Goal: Transaction & Acquisition: Purchase product/service

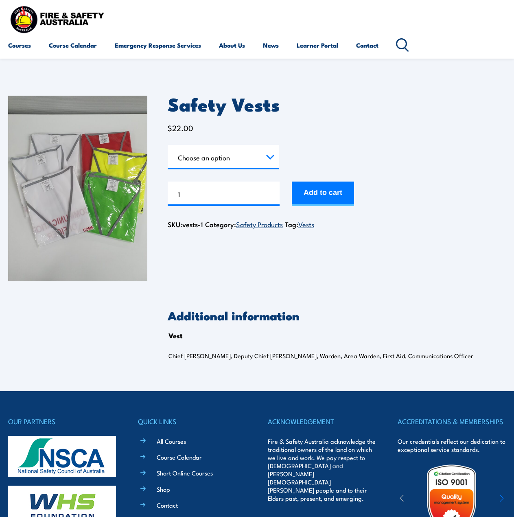
click at [214, 149] on select "Choose an option Chief [PERSON_NAME] Deputy Chief Warden Warden Area Warden Fir…" at bounding box center [223, 157] width 111 height 24
click at [368, 147] on form "Vest Choose an option Chief Warden Deputy Chief Warden Warden Area Warden First…" at bounding box center [337, 175] width 338 height 61
click at [228, 155] on select "Choose an option Chief Warden Deputy Chief Warden Warden Area Warden First Aid …" at bounding box center [223, 157] width 111 height 24
click at [168, 145] on select "Choose an option Chief Warden Deputy Chief Warden Warden Area Warden First Aid …" at bounding box center [223, 157] width 111 height 24
select select "Chief Warden"
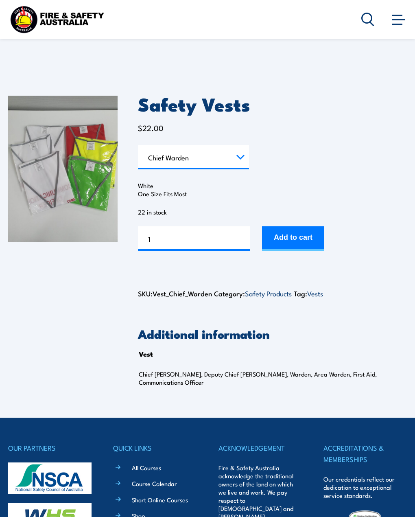
click at [291, 235] on button "Add to cart" at bounding box center [293, 238] width 62 height 24
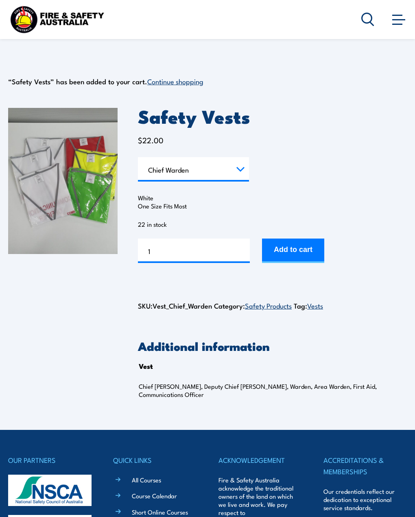
click at [238, 168] on select "Choose an option Chief Warden Deputy Chief Warden Warden Area Warden First Aid …" at bounding box center [193, 169] width 111 height 24
click at [138, 157] on select "Choose an option Chief Warden Deputy Chief Warden Warden Area Warden First Aid …" at bounding box center [193, 169] width 111 height 24
select select "Deputy Chief Warden"
click at [283, 250] on button "Add to cart" at bounding box center [293, 251] width 62 height 24
click at [235, 172] on select "Choose an option Chief Warden Deputy Chief Warden Warden Area Warden First Aid …" at bounding box center [193, 169] width 111 height 24
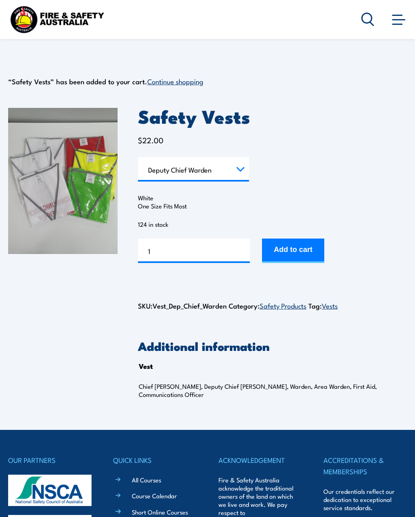
select select "Communications Officer"
click at [138, 157] on select "Choose an option Chief Warden Deputy Chief Warden Warden Area Warden First Aid …" at bounding box center [193, 169] width 111 height 24
click at [292, 250] on button "Add to cart" at bounding box center [293, 251] width 62 height 24
click at [203, 165] on select "Choose an option Chief [PERSON_NAME] Deputy Chief Warden Warden Area Warden Fir…" at bounding box center [193, 169] width 111 height 24
click at [138, 157] on select "Choose an option Chief [PERSON_NAME] Deputy Chief Warden Warden Area Warden Fir…" at bounding box center [193, 169] width 111 height 24
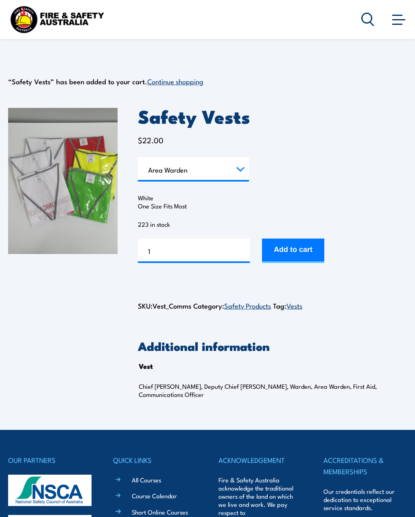
select select "Area Warden"
click at [305, 250] on button "Add to cart" at bounding box center [293, 251] width 62 height 24
click at [200, 173] on select "Choose an option Chief Warden Deputy Chief Warden Warden Area Warden First Aid …" at bounding box center [193, 169] width 111 height 24
click at [138, 157] on select "Choose an option Chief Warden Deputy Chief Warden Warden Area Warden First Aid …" at bounding box center [193, 169] width 111 height 24
select select "Warden"
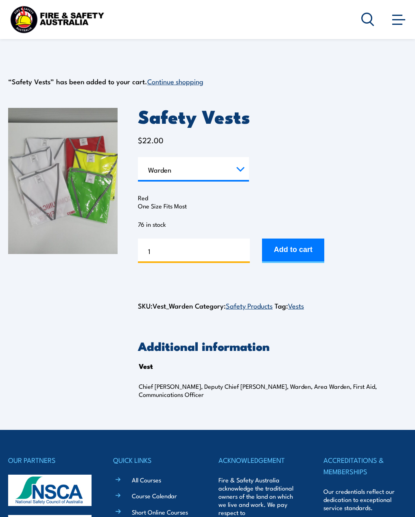
drag, startPoint x: 197, startPoint y: 252, endPoint x: 145, endPoint y: 251, distance: 51.7
click at [145, 251] on input "1" at bounding box center [194, 251] width 112 height 24
drag, startPoint x: 172, startPoint y: 251, endPoint x: 125, endPoint y: 251, distance: 46.8
click at [125, 251] on div "Safety Vests $ 22.00 Vest Choose an option Chief Warden Deputy Chief Warden War…" at bounding box center [207, 259] width 399 height 343
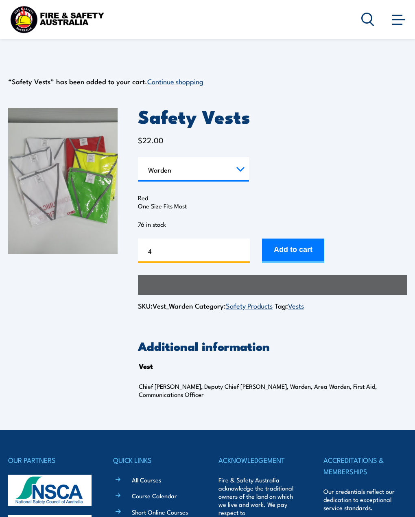
drag, startPoint x: 191, startPoint y: 248, endPoint x: 99, endPoint y: 242, distance: 92.2
click at [99, 242] on div "Safety Vests $ 22.00 Vest Choose an option Chief Warden Deputy Chief Warden War…" at bounding box center [207, 259] width 399 height 343
type input "5"
click at [306, 249] on button "Add to cart" at bounding box center [293, 251] width 62 height 24
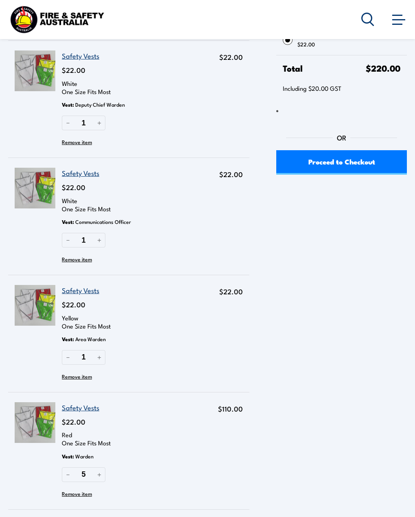
scroll to position [244, 0]
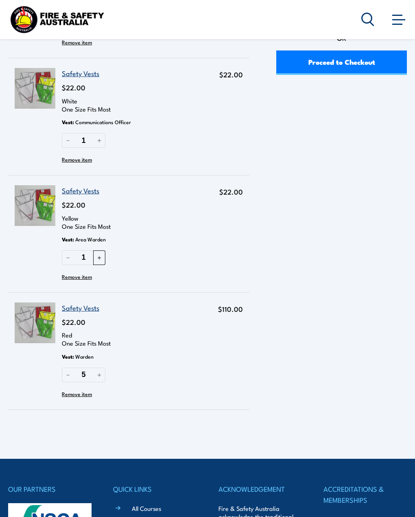
click at [97, 253] on button "＋" at bounding box center [99, 257] width 12 height 14
type input "2"
click at [67, 374] on button "－" at bounding box center [68, 375] width 12 height 14
type input "4"
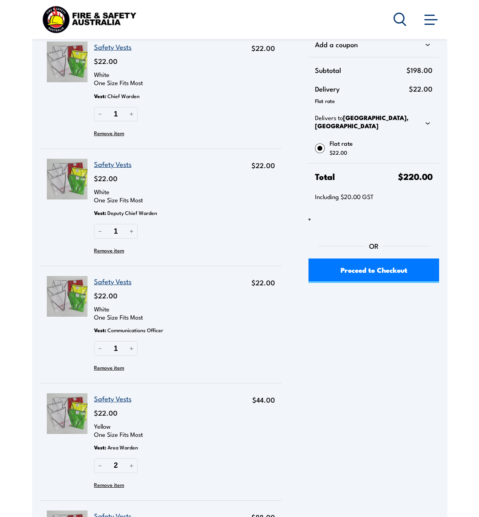
scroll to position [0, 0]
